Goal: Task Accomplishment & Management: Use online tool/utility

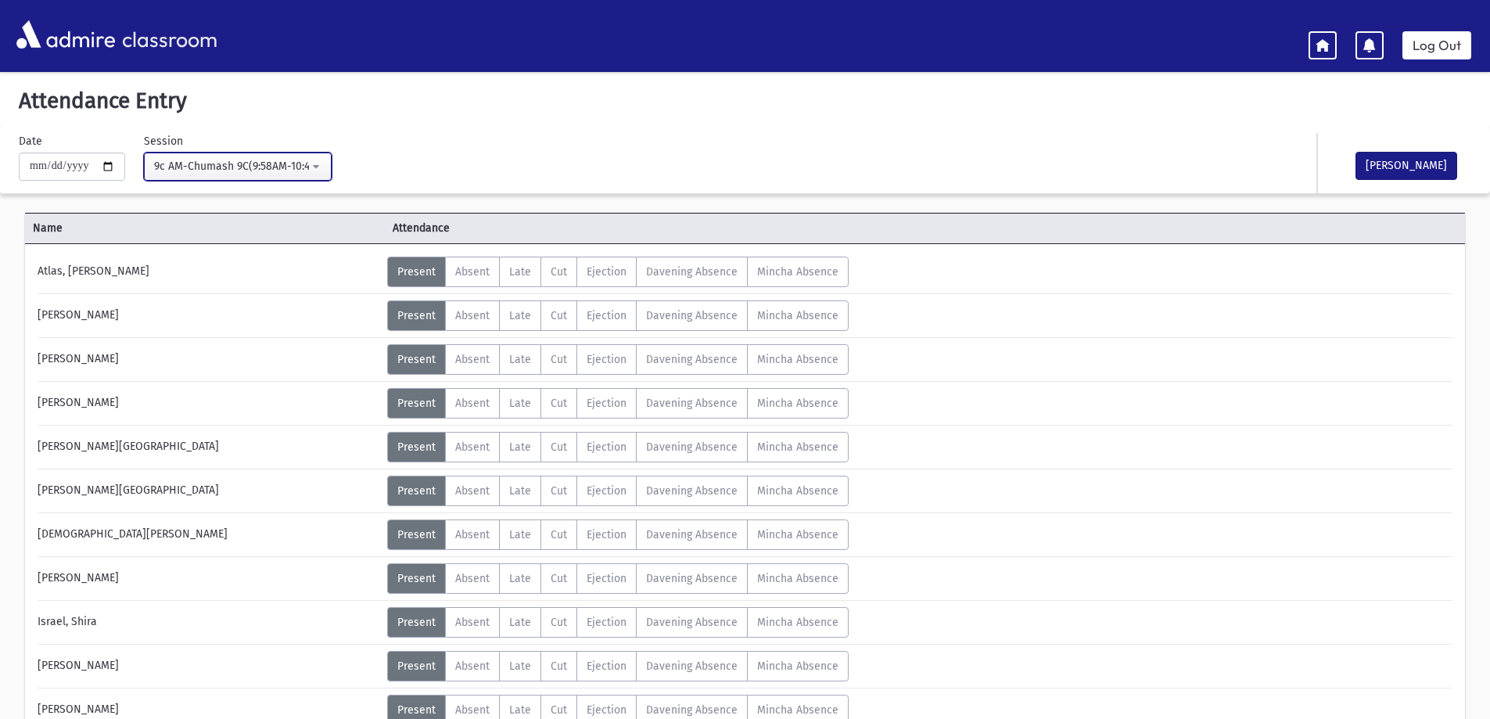
click at [319, 160] on button "9c AM-Chumash 9C(9:58AM-10:41AM)" at bounding box center [238, 167] width 188 height 28
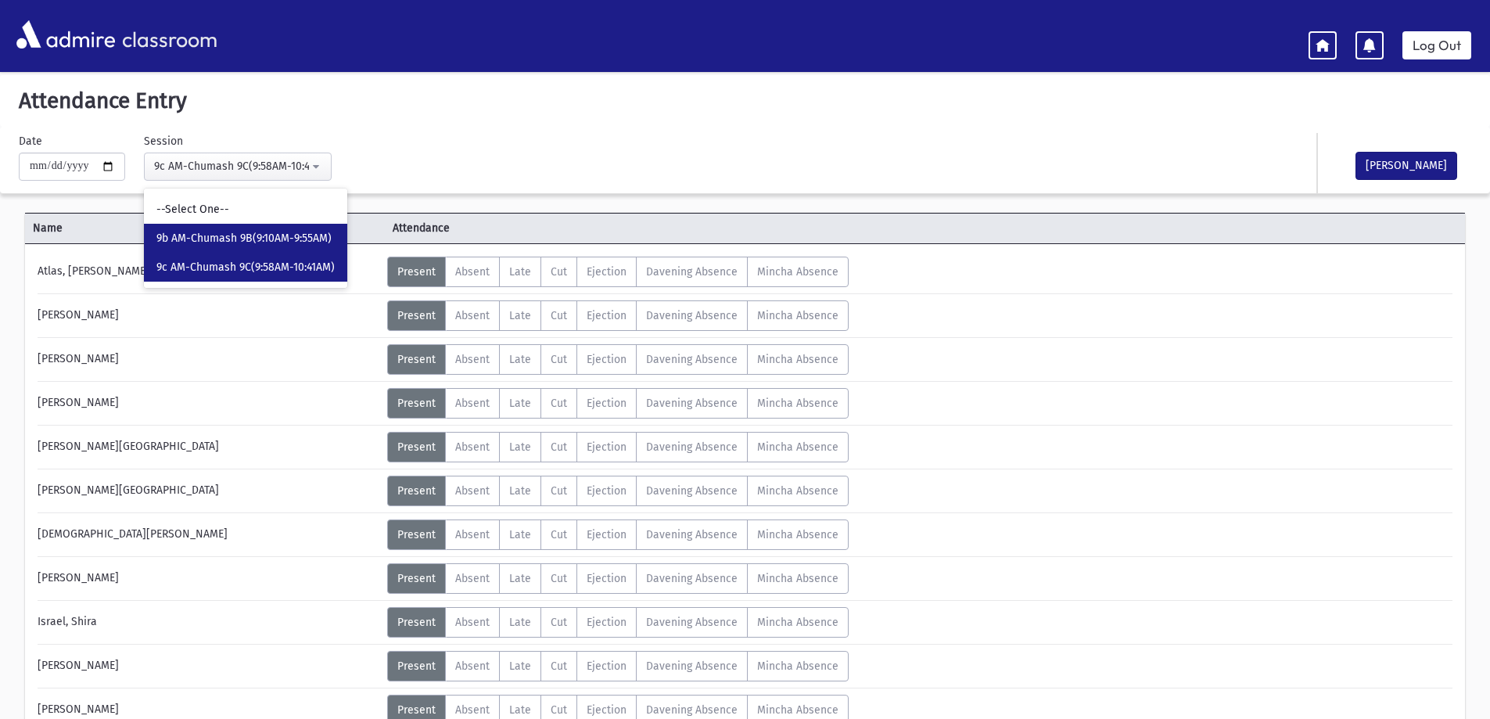
click at [280, 237] on span "9b AM-Chumash 9B(9:10AM-9:55AM)" at bounding box center [243, 239] width 175 height 16
select select "****"
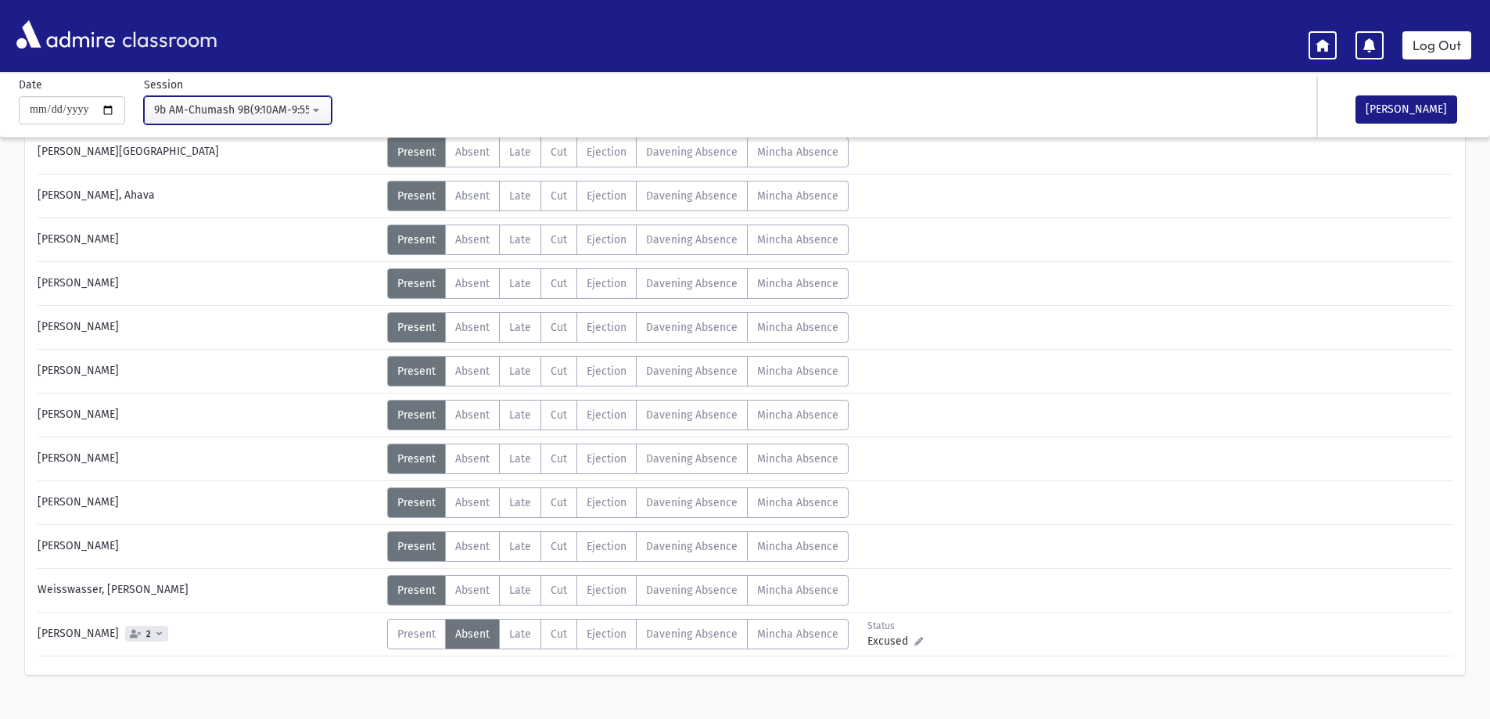
scroll to position [890, 0]
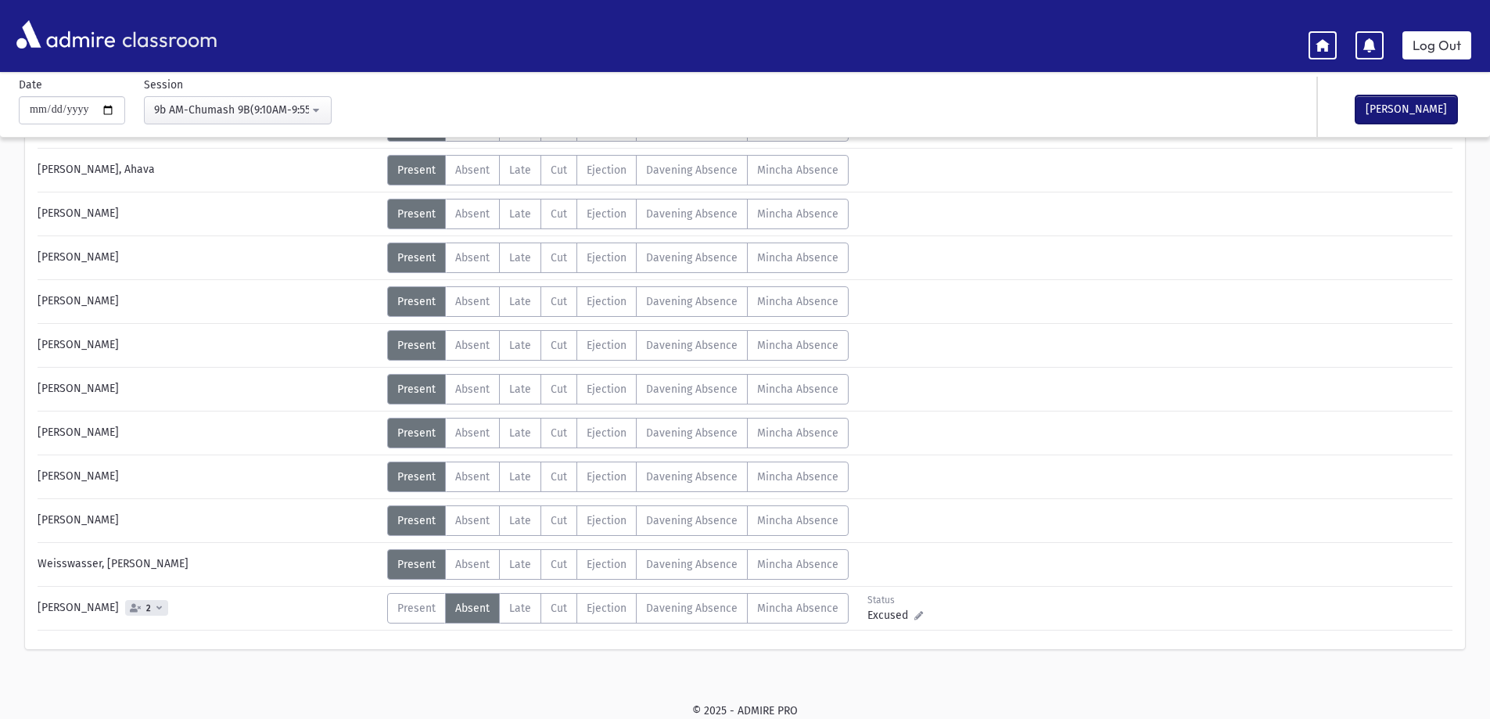
click at [1403, 104] on button "[PERSON_NAME]" at bounding box center [1407, 109] width 102 height 28
click at [1430, 49] on link "Log Out" at bounding box center [1437, 45] width 69 height 28
